Goal: Find specific page/section: Find specific page/section

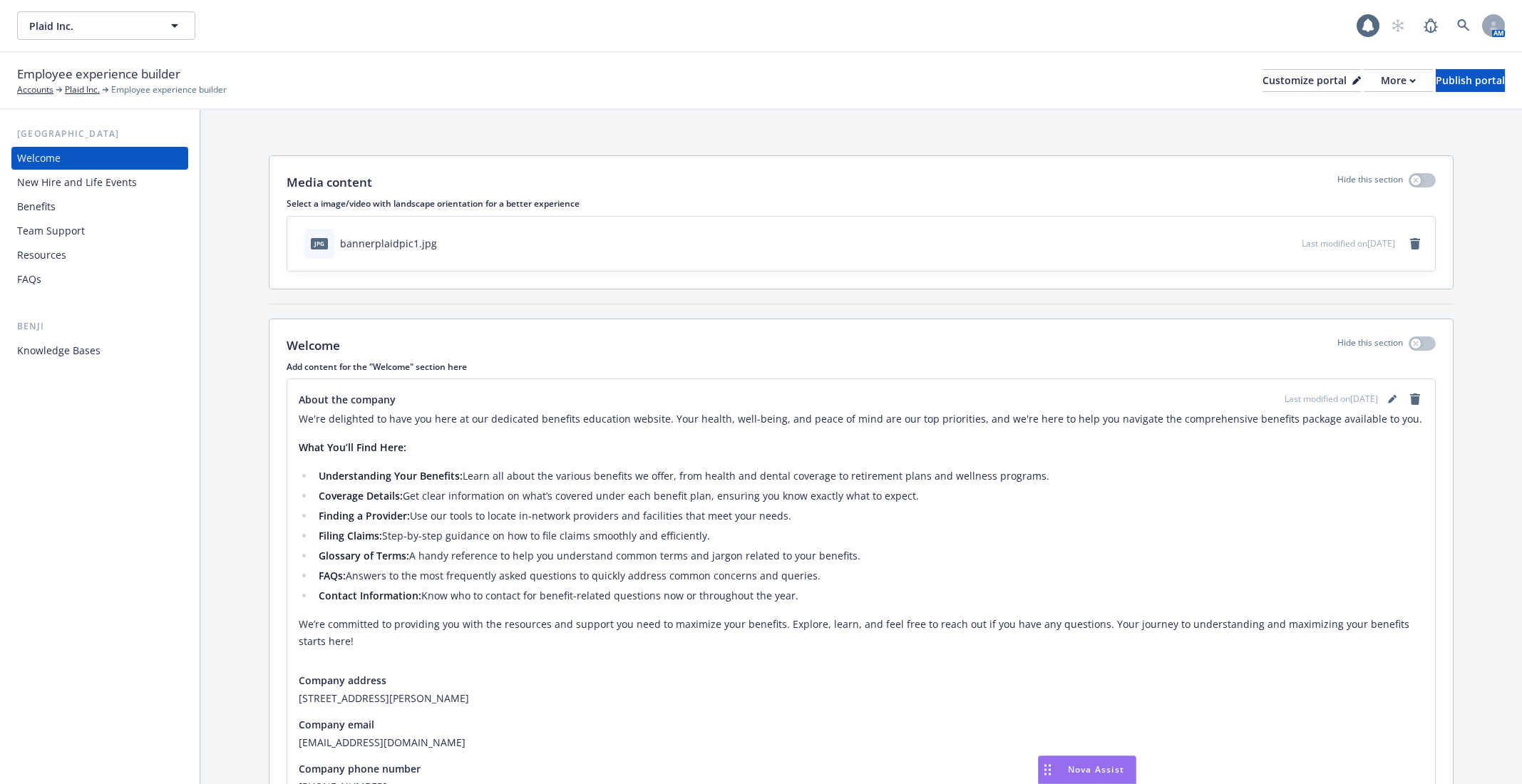
click at [82, 227] on div "Team Support" at bounding box center [50, 230] width 67 height 23
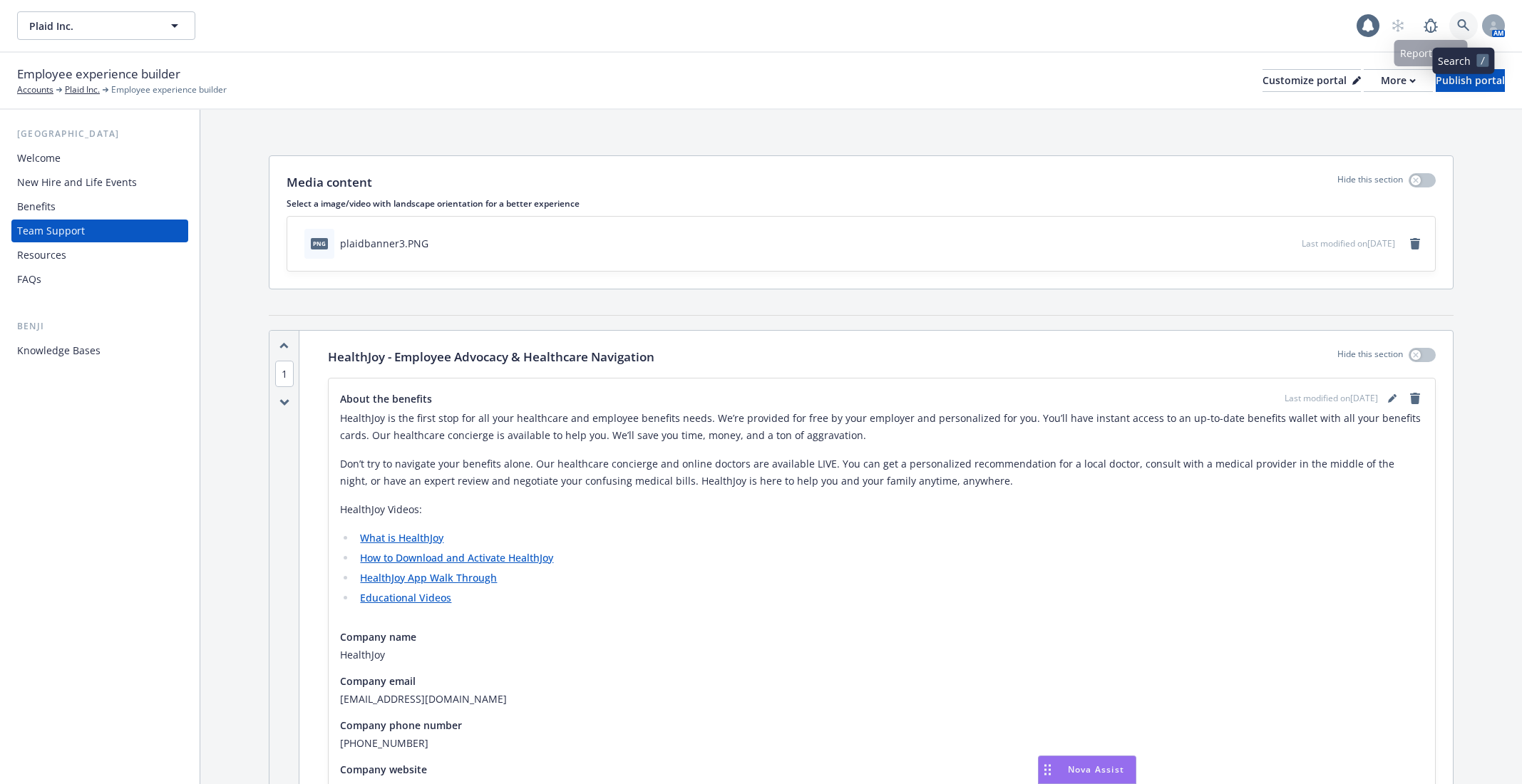
click at [1466, 30] on icon at bounding box center [1463, 26] width 13 height 13
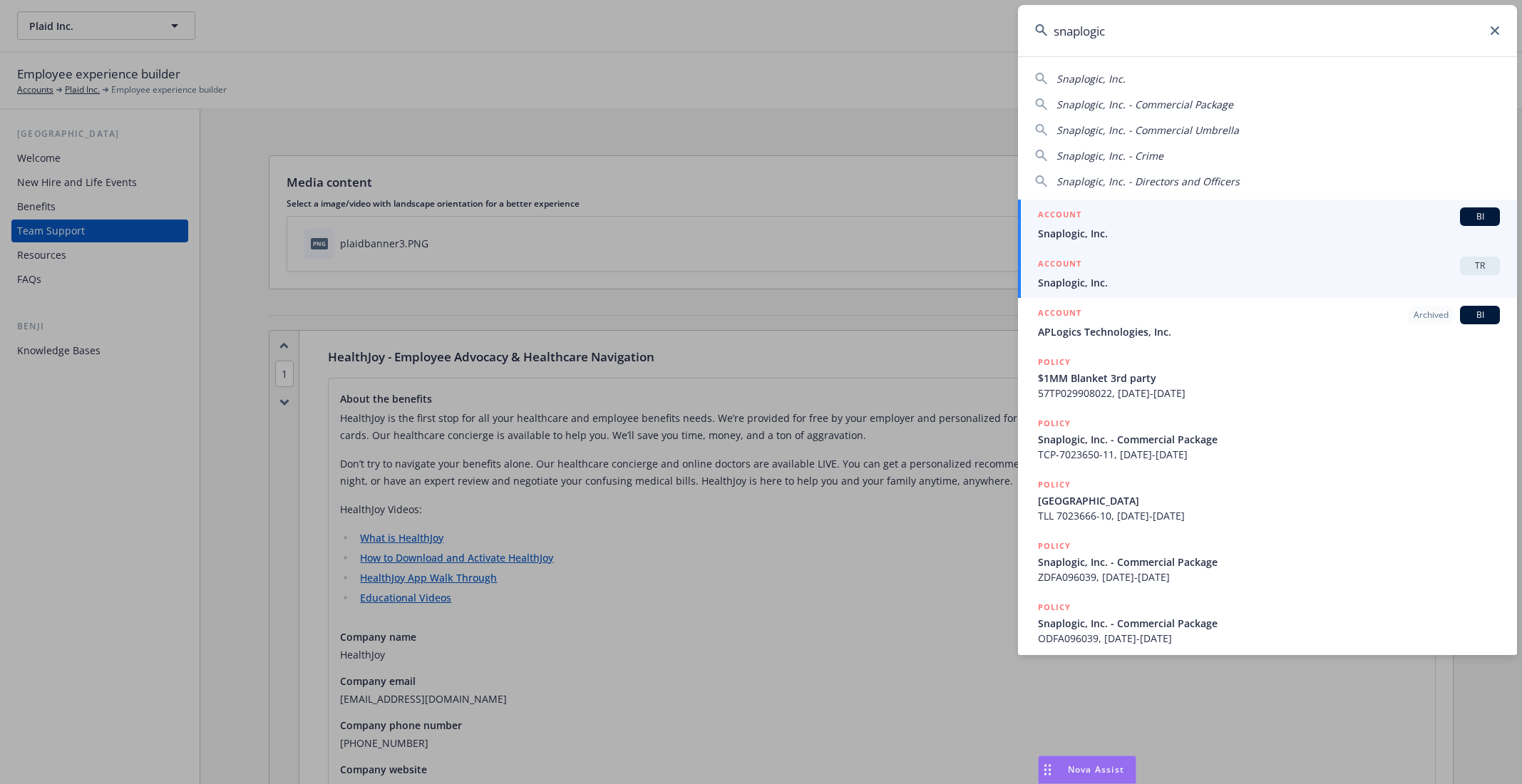
type input "snaplogic"
click at [1123, 277] on span "Snaplogic, Inc." at bounding box center [1268, 283] width 462 height 15
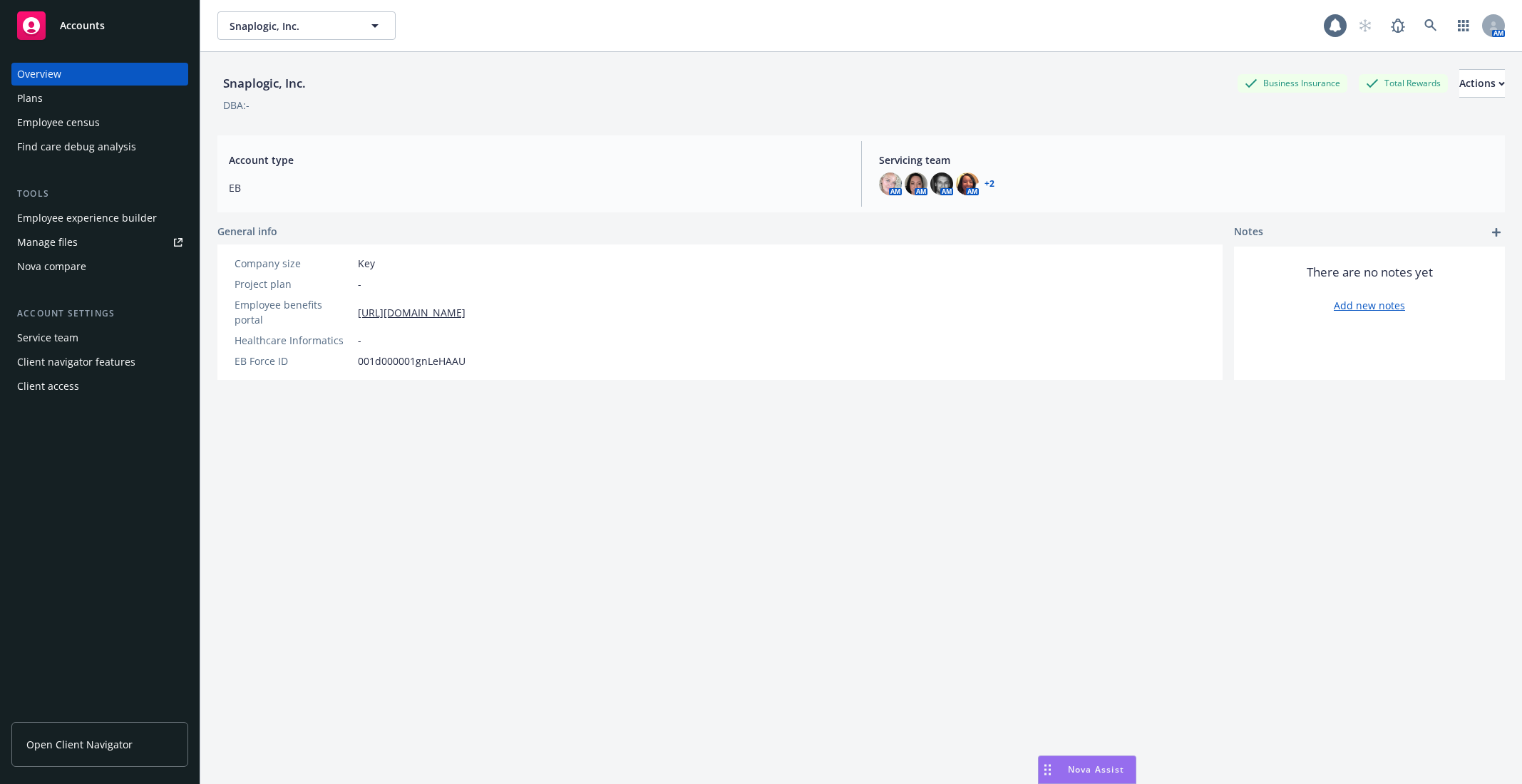
click at [104, 216] on div "Employee experience builder" at bounding box center [86, 218] width 139 height 23
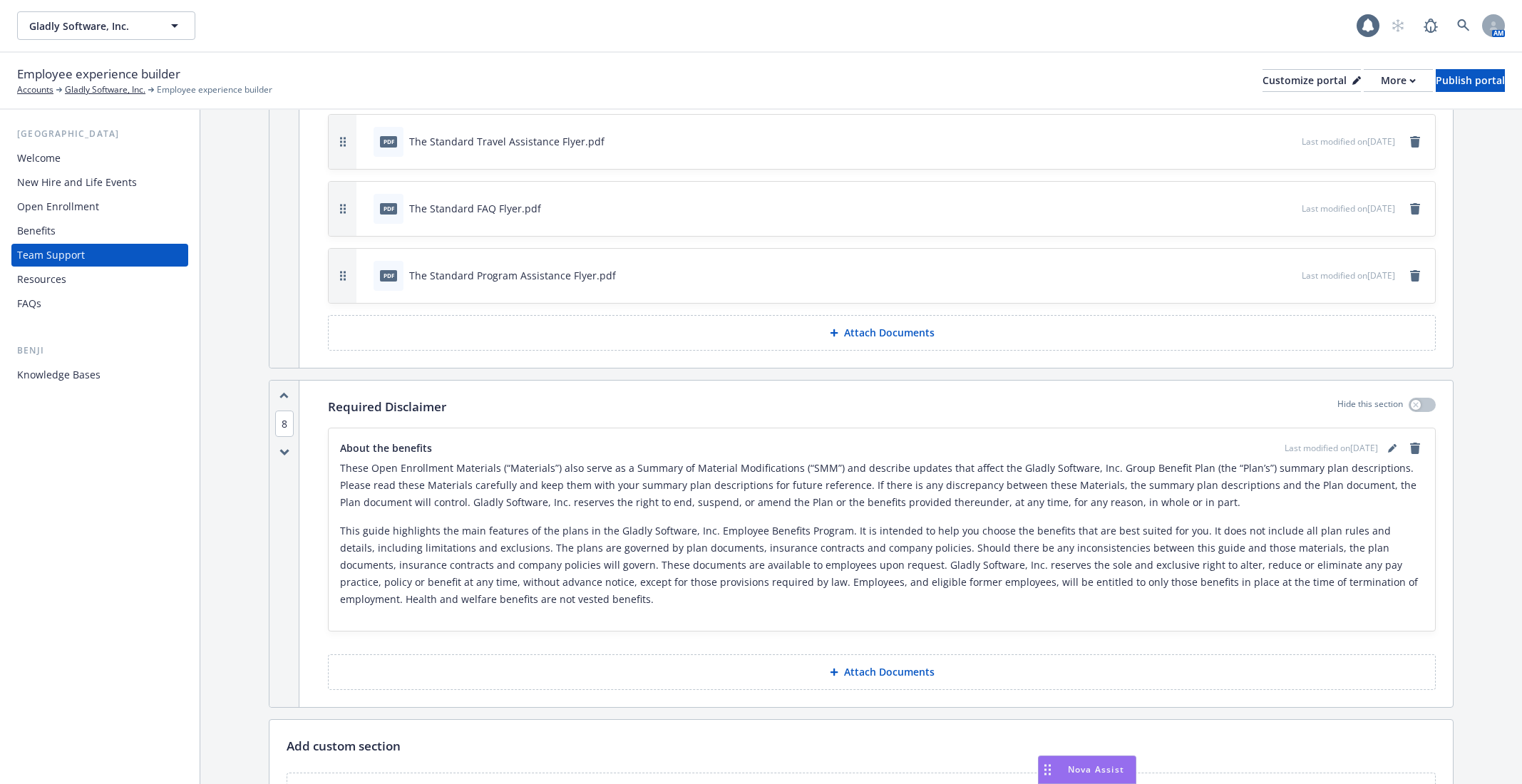
scroll to position [6120, 0]
